Goal: Task Accomplishment & Management: Use online tool/utility

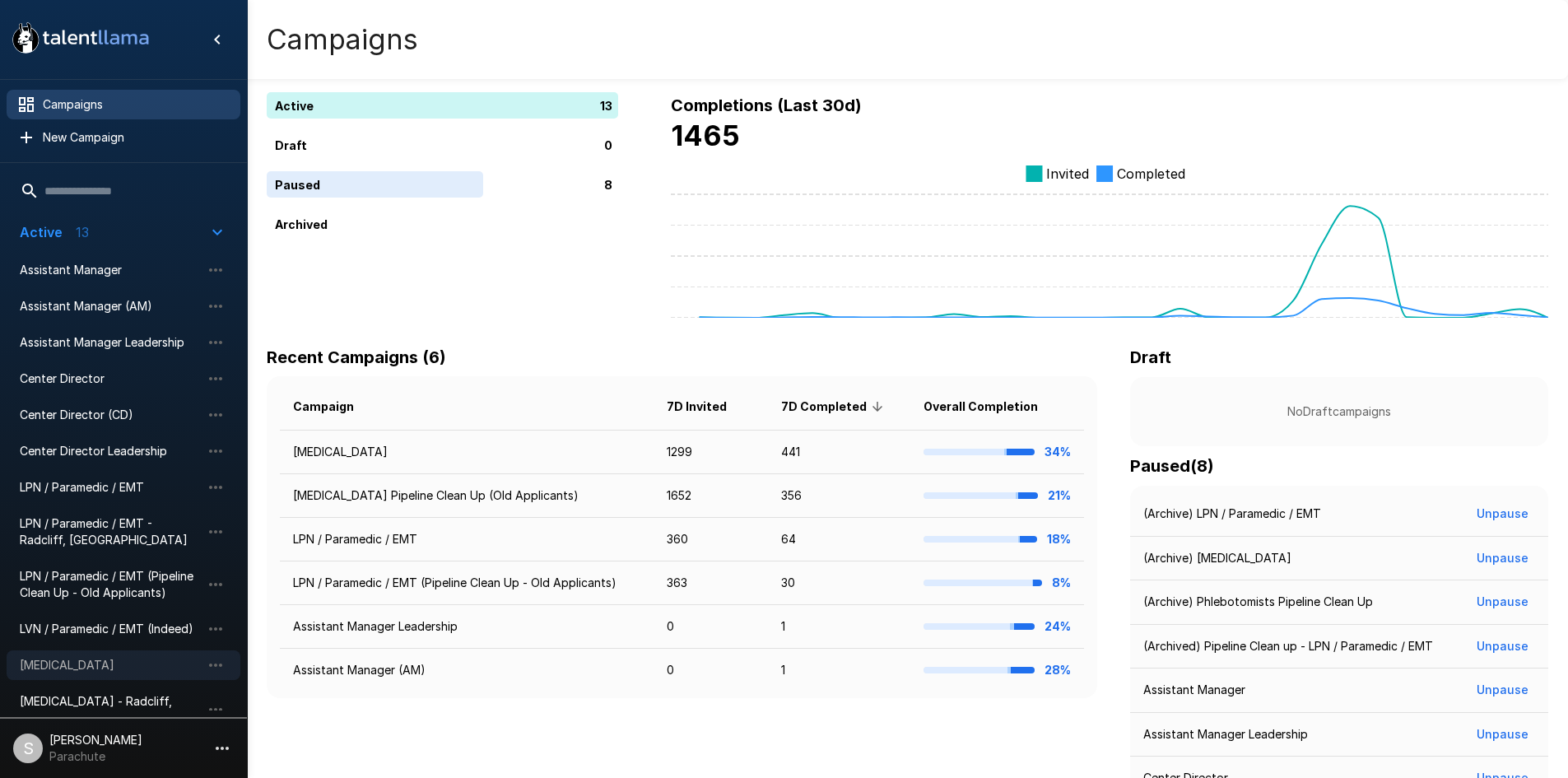
click at [50, 655] on div "[MEDICAL_DATA]" at bounding box center [123, 665] width 233 height 30
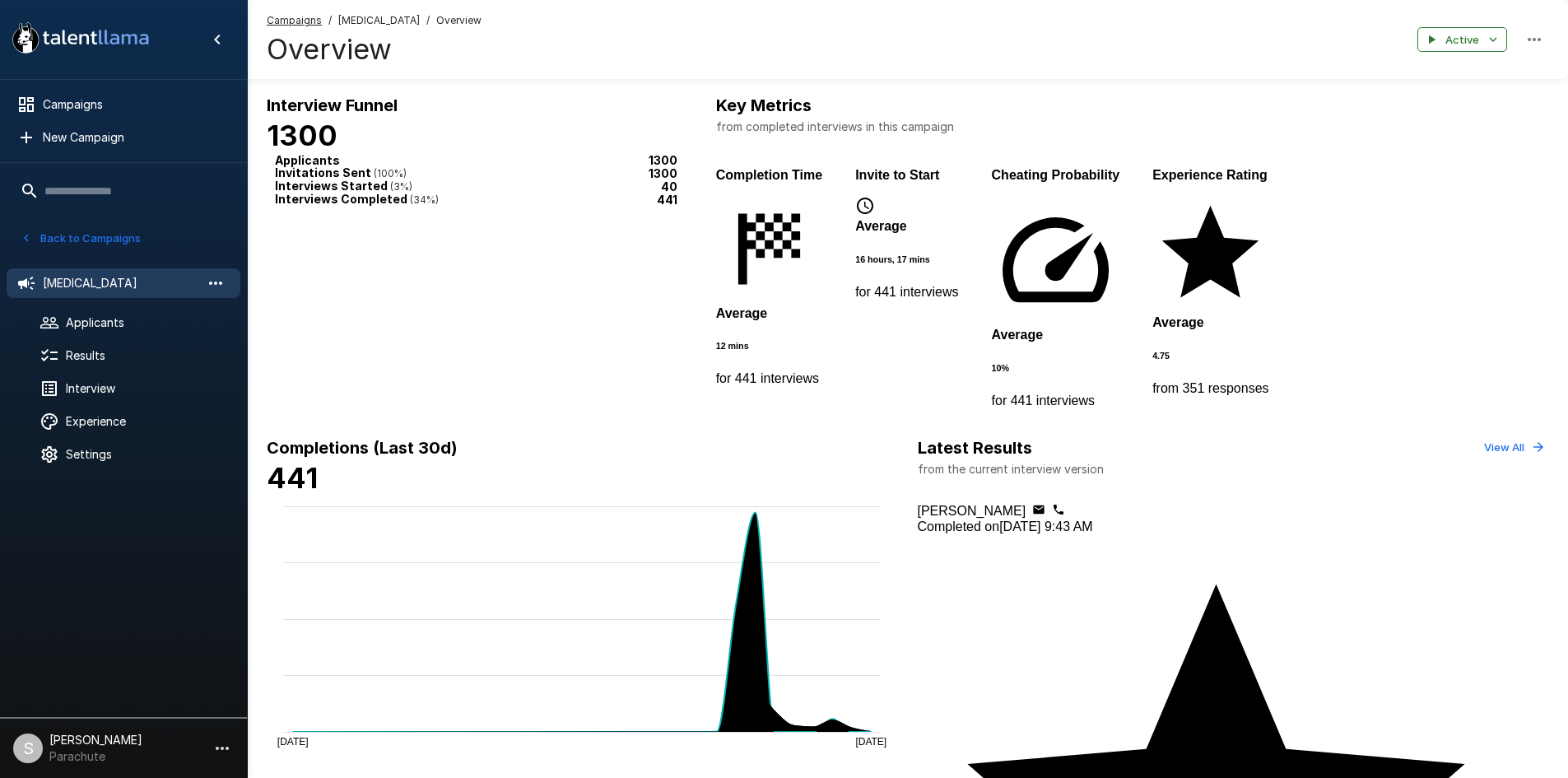
drag, startPoint x: 94, startPoint y: 325, endPoint x: 219, endPoint y: 293, distance: 129.0
click at [94, 325] on span "Applicants" at bounding box center [147, 323] width 162 height 17
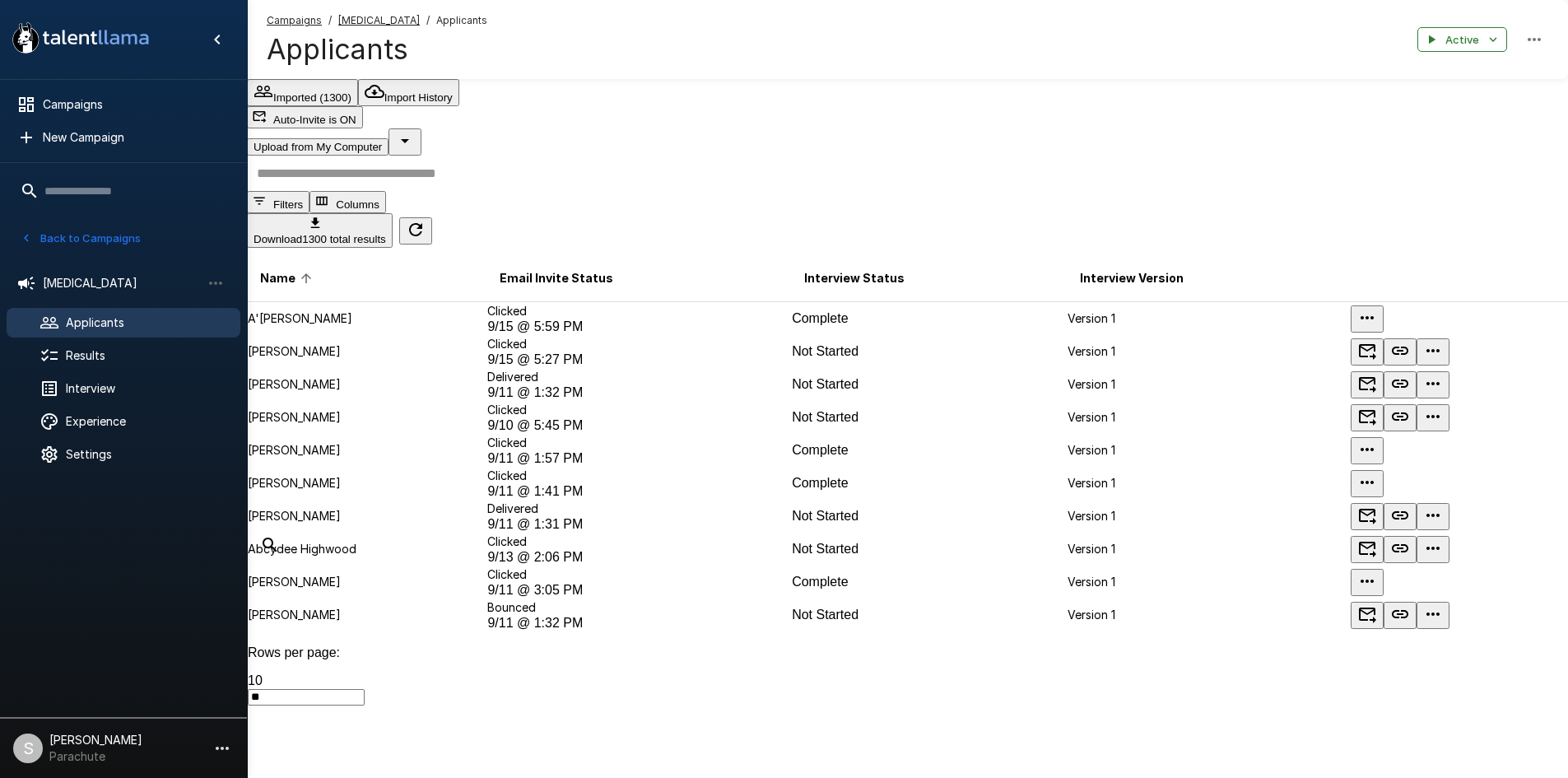
click at [415, 131] on icon "button" at bounding box center [405, 141] width 20 height 20
click at [1423, 119] on span "Import from CSV" at bounding box center [1461, 112] width 98 height 14
